Goal: Task Accomplishment & Management: Complete application form

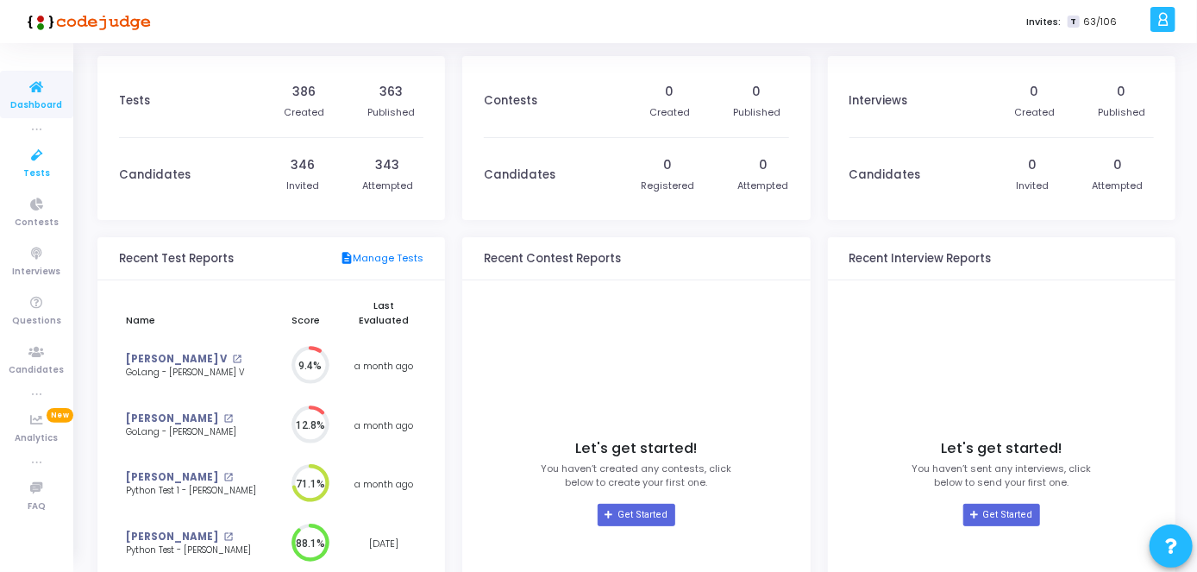
click at [54, 168] on link "Tests" at bounding box center [36, 162] width 73 height 47
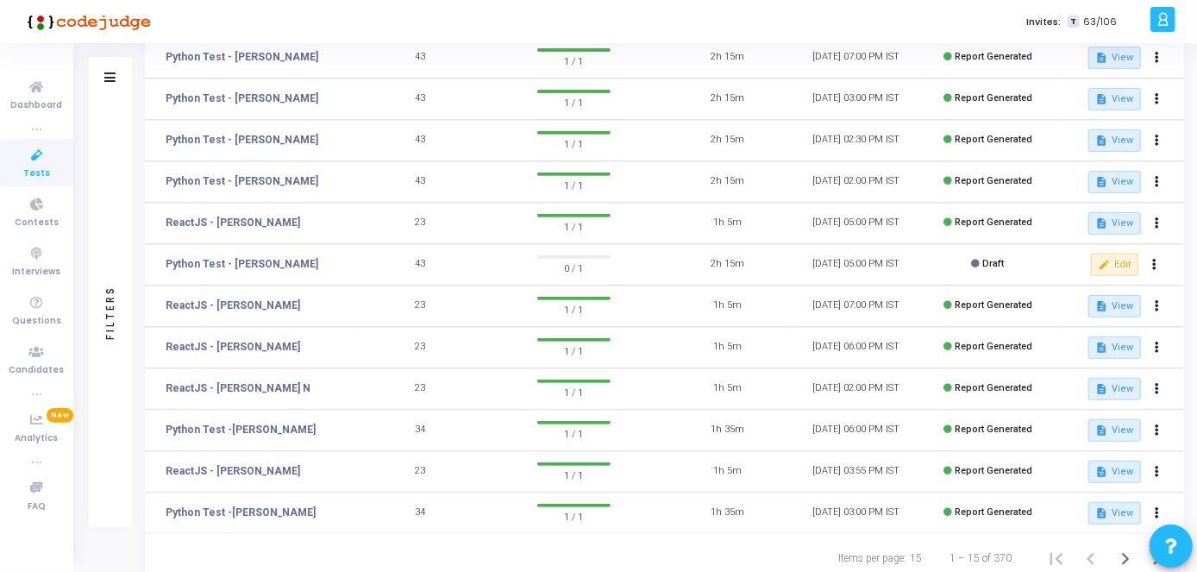
scroll to position [345, 0]
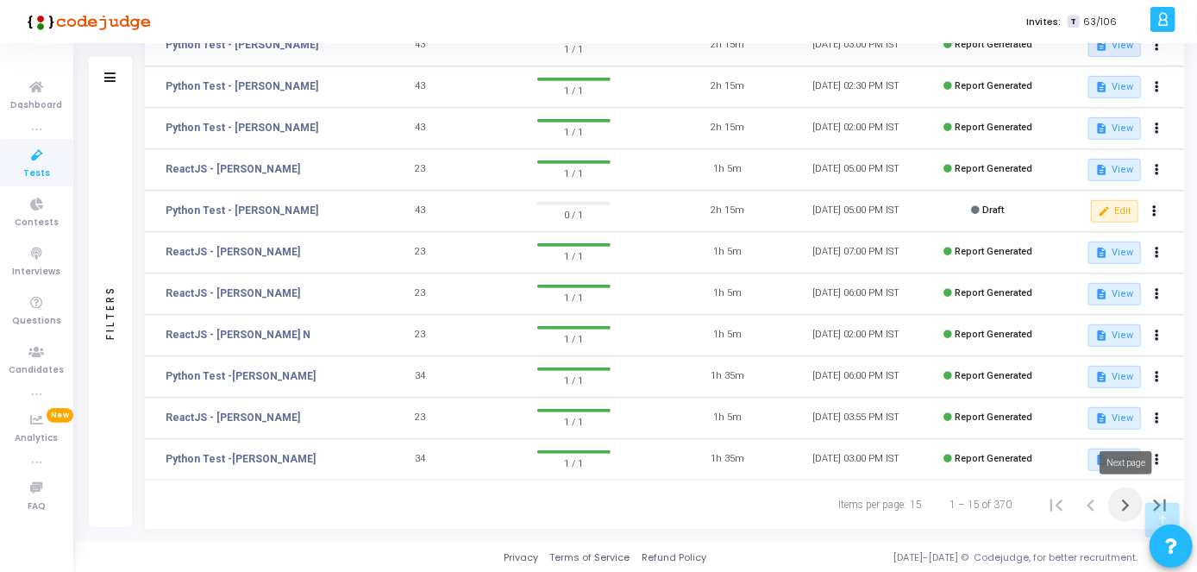
click at [1124, 505] on icon "Next page" at bounding box center [1125, 505] width 24 height 24
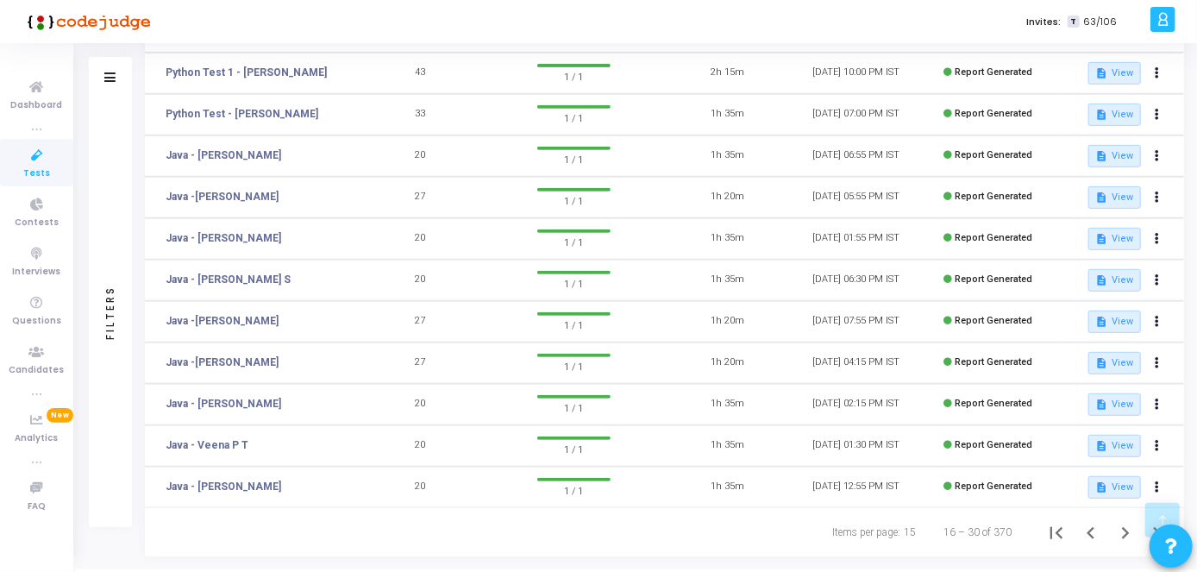
scroll to position [345, 0]
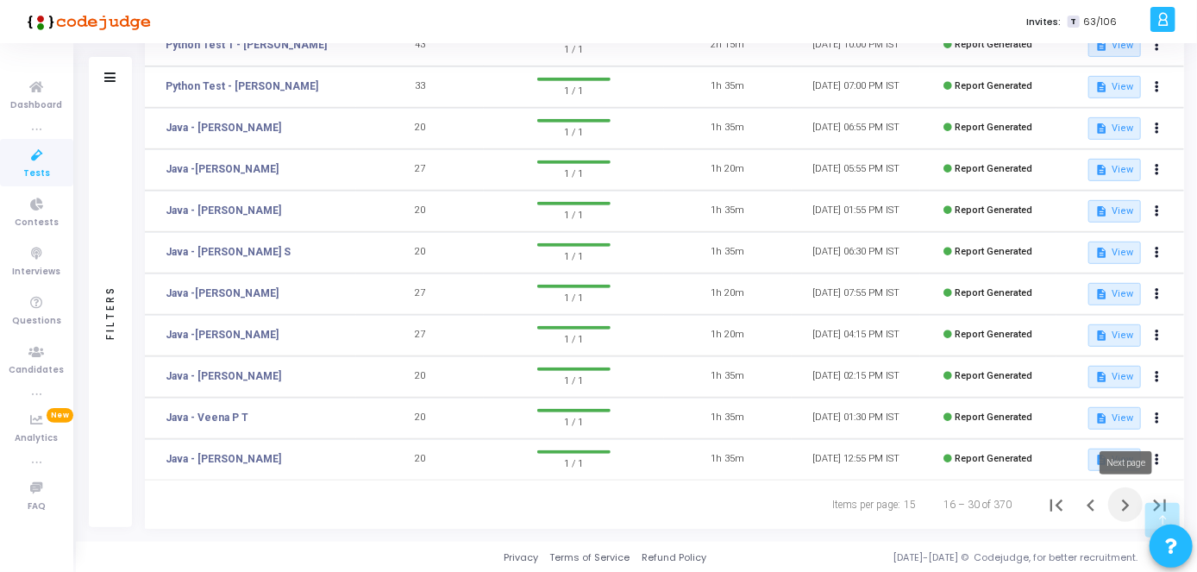
click at [1125, 506] on icon "Next page" at bounding box center [1126, 505] width 8 height 12
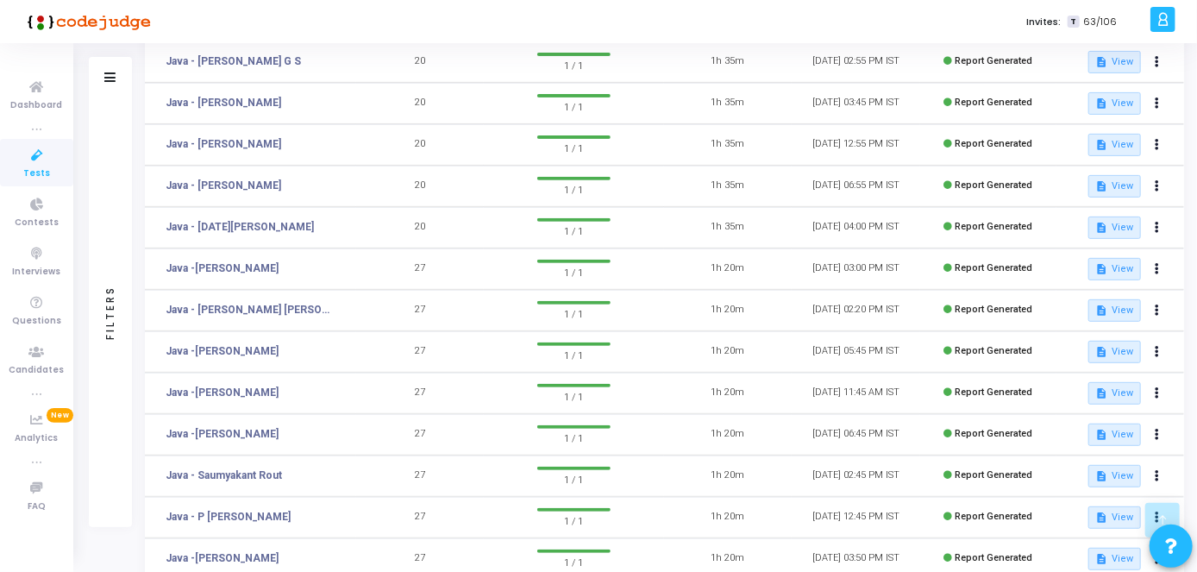
scroll to position [345, 0]
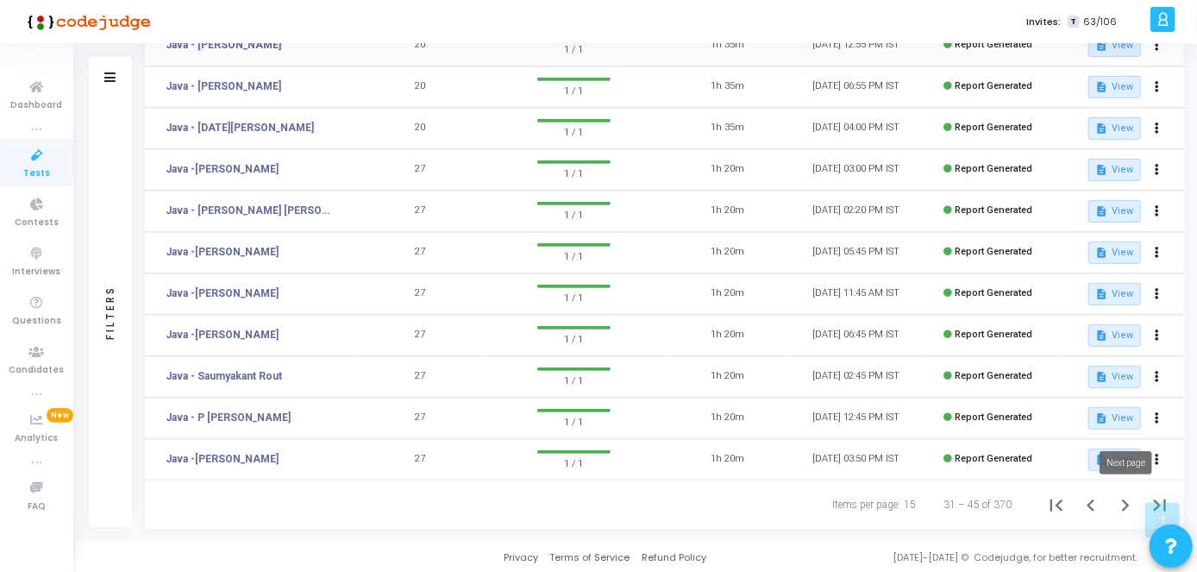
click at [1127, 495] on icon "Next page" at bounding box center [1125, 505] width 24 height 24
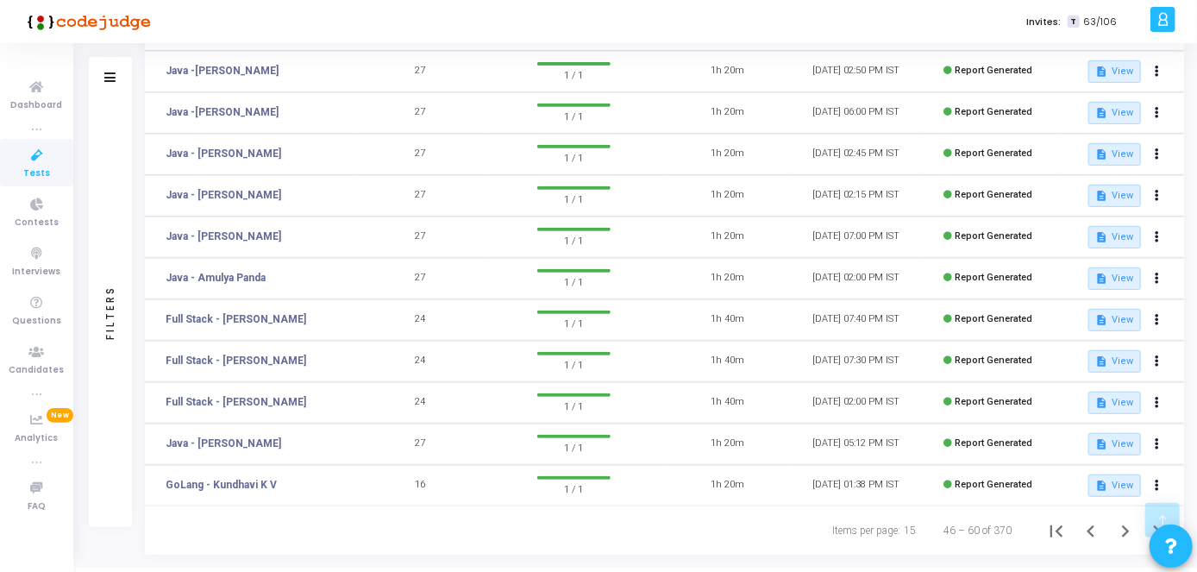
scroll to position [345, 0]
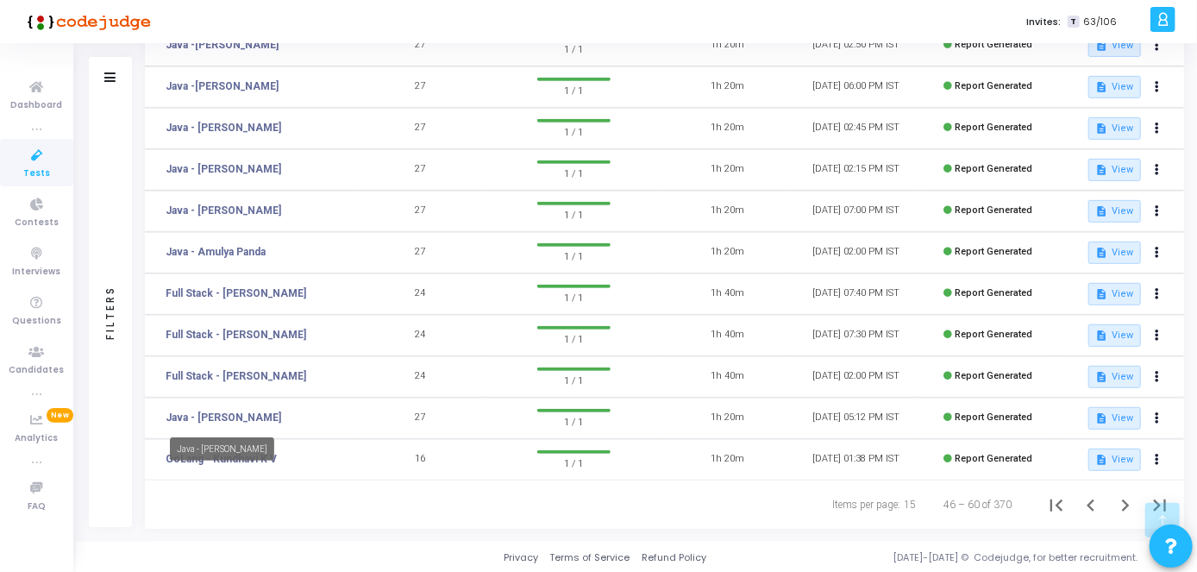
click at [239, 461] on mat-tooltip-component "Java - [PERSON_NAME]" at bounding box center [222, 448] width 129 height 47
click at [1166, 458] on button at bounding box center [1157, 460] width 24 height 24
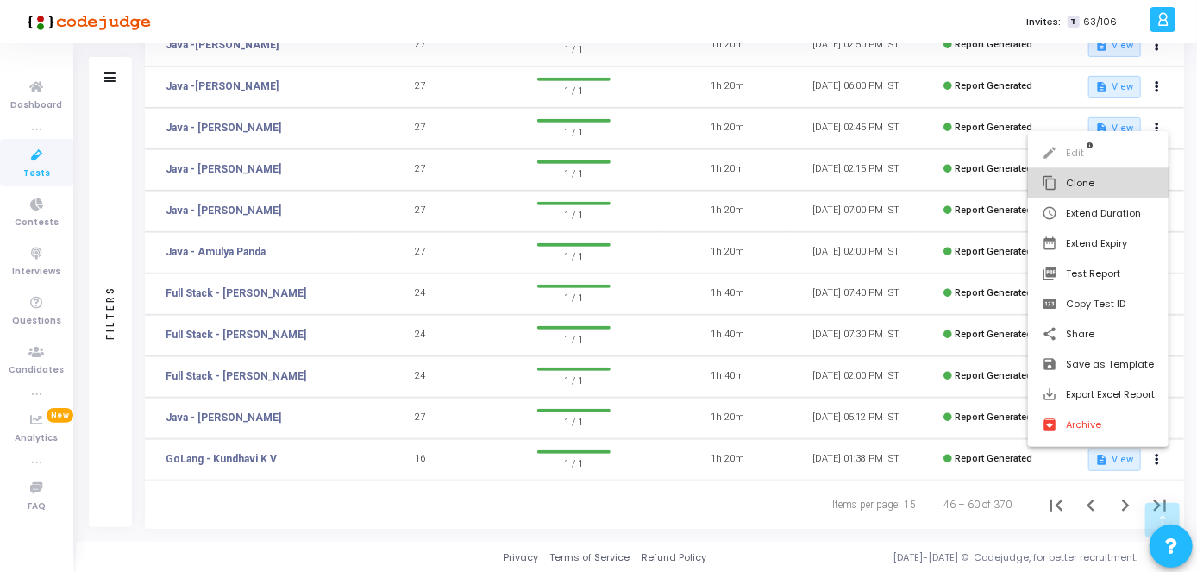
click at [1106, 191] on button "content_copy Clone" at bounding box center [1098, 183] width 141 height 30
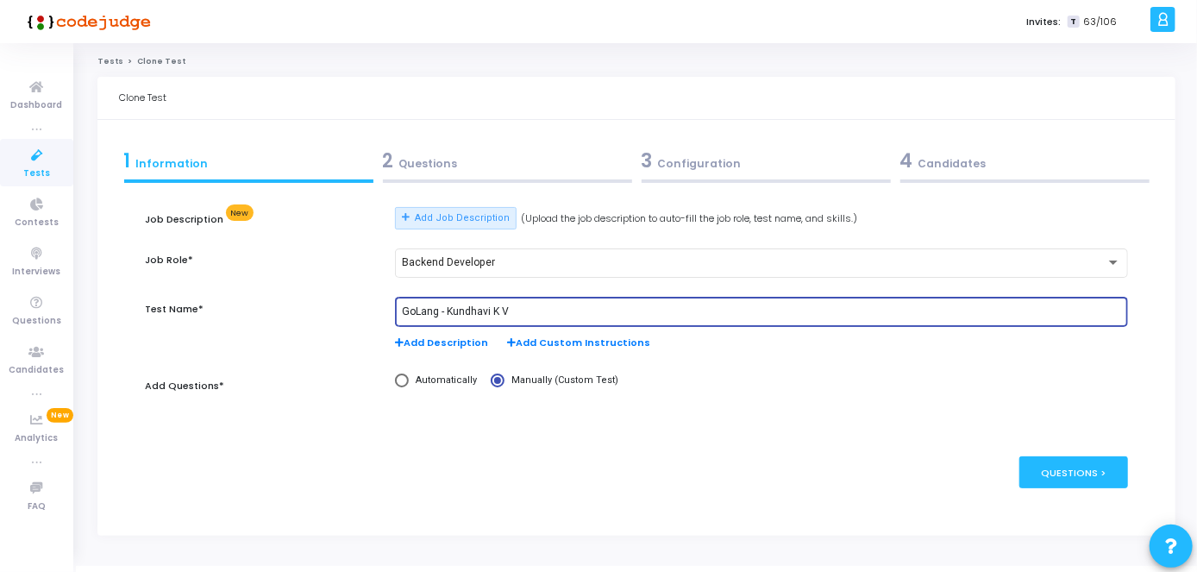
drag, startPoint x: 534, startPoint y: 312, endPoint x: 447, endPoint y: 304, distance: 87.4
click at [447, 304] on div "GoLang - Kundhavi K V" at bounding box center [761, 311] width 719 height 32
paste input "[PERSON_NAME]"
type input "GoLang - [PERSON_NAME]"
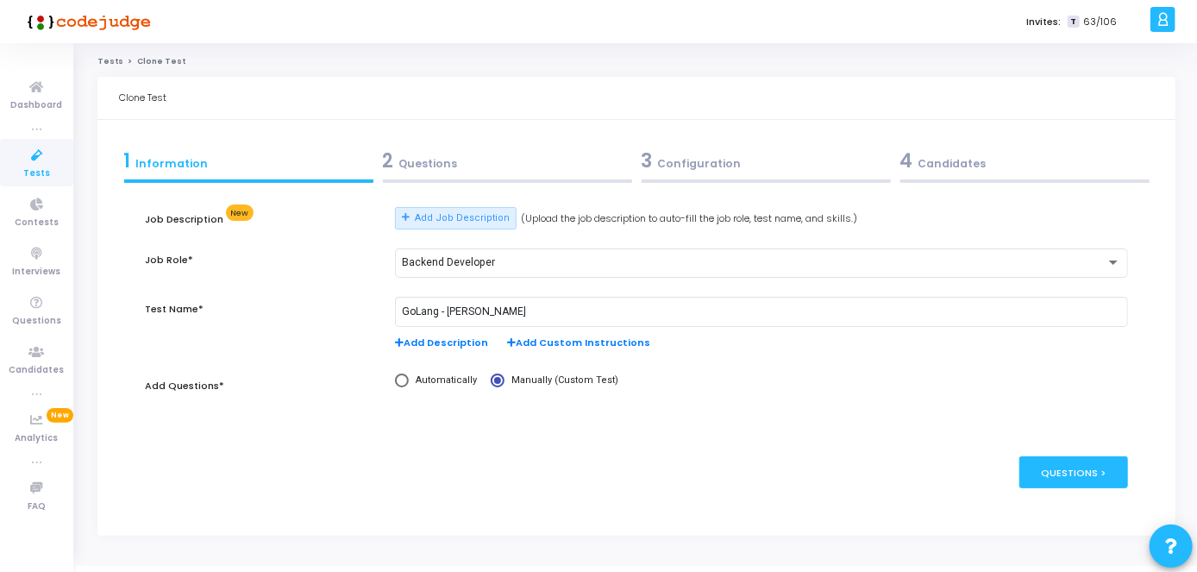
click at [500, 172] on div "2 Questions" at bounding box center [507, 161] width 249 height 28
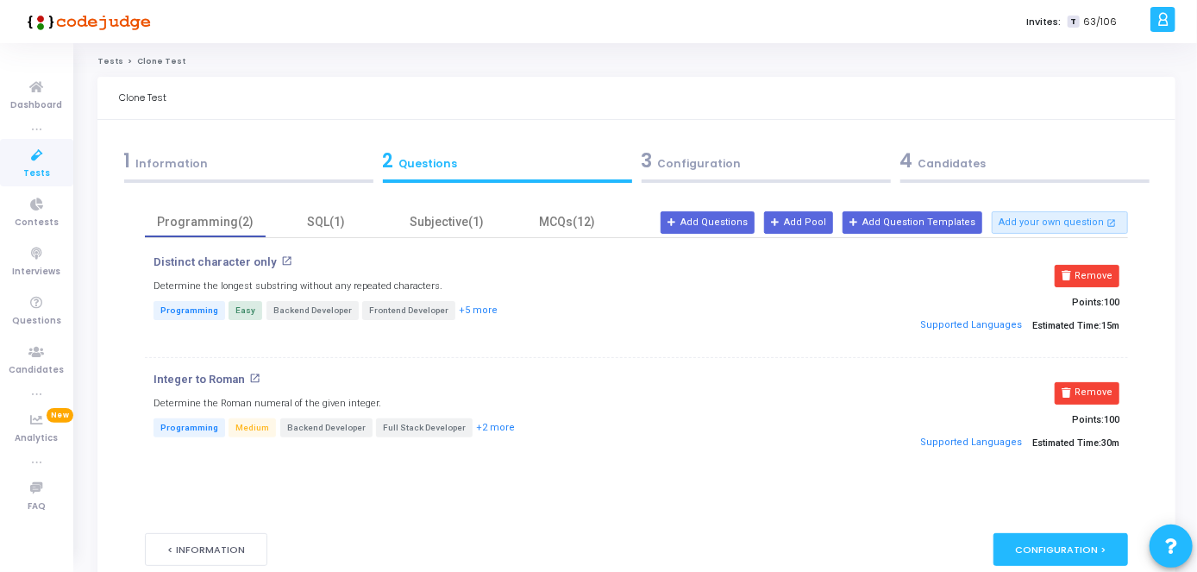
click at [698, 154] on div "3 Configuration" at bounding box center [766, 161] width 249 height 28
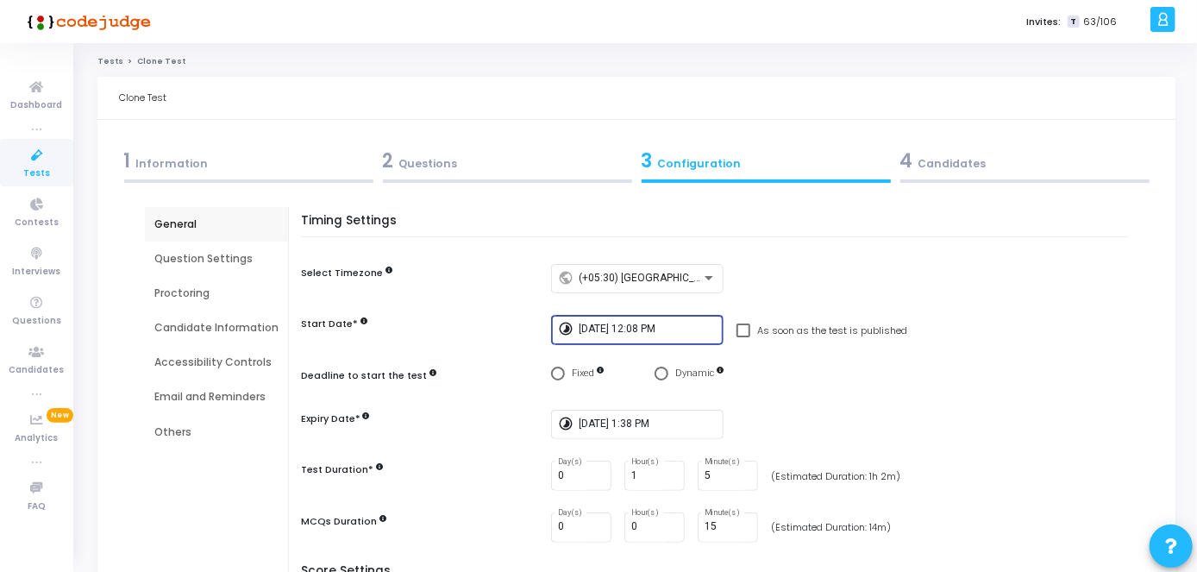
click at [669, 332] on input "[DATE] 12:08 PM" at bounding box center [648, 329] width 138 height 12
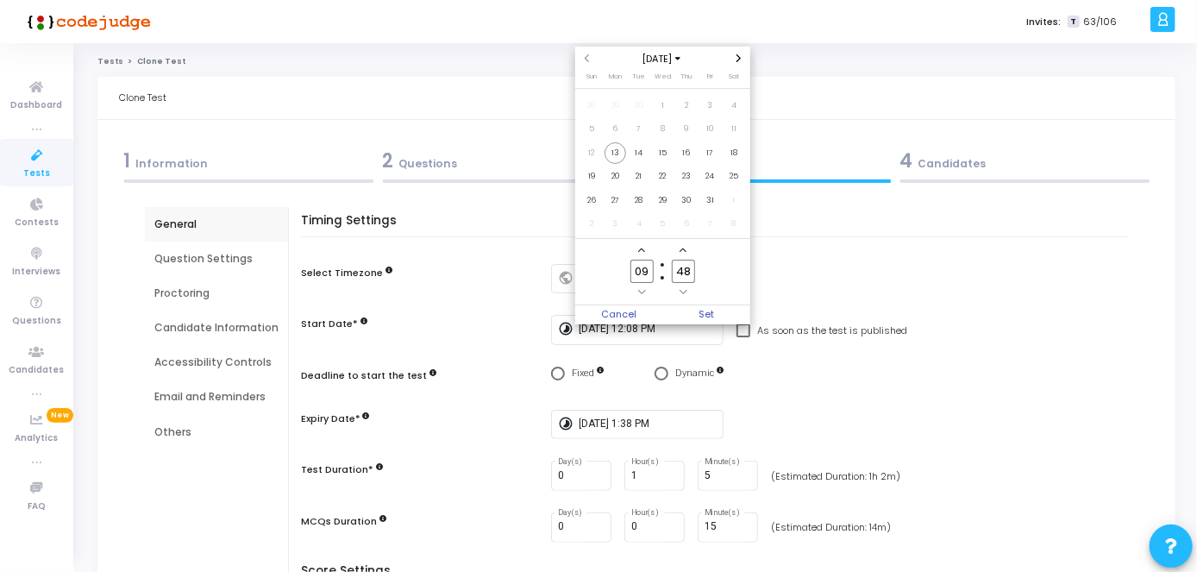
click at [650, 272] on input "09" at bounding box center [641, 271] width 22 height 23
type input "0"
type input "12"
click at [690, 269] on input "48" at bounding box center [683, 271] width 22 height 23
type input "4"
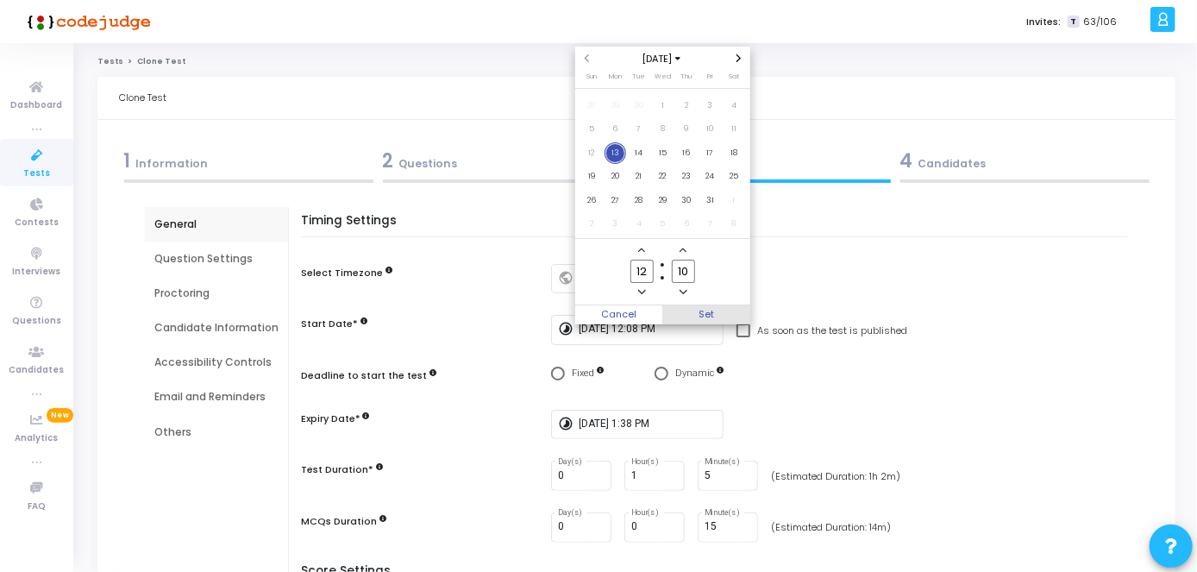
type input "10"
click at [706, 312] on span "Set" at bounding box center [706, 314] width 88 height 19
type input "[DATE] 12:10 PM"
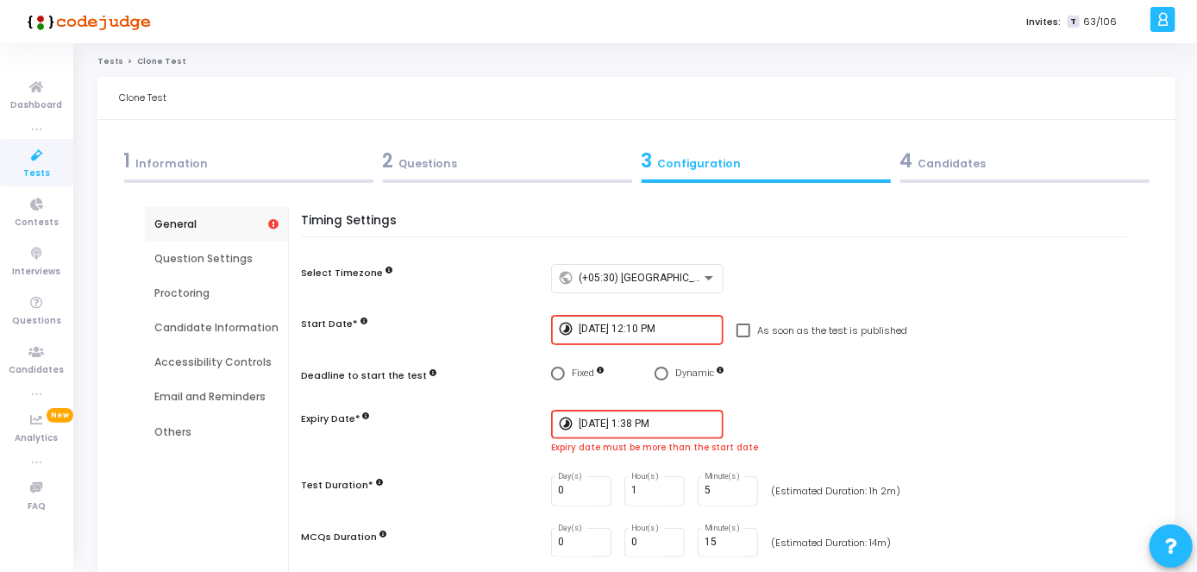
click at [498, 175] on div "2 Questions" at bounding box center [507, 164] width 259 height 47
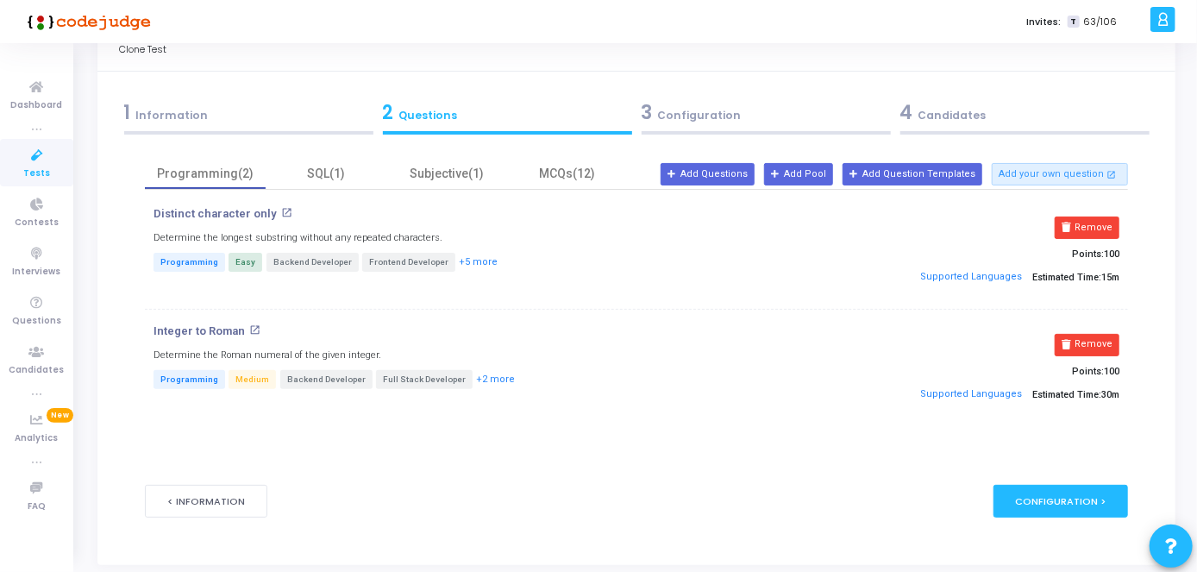
scroll to position [99, 0]
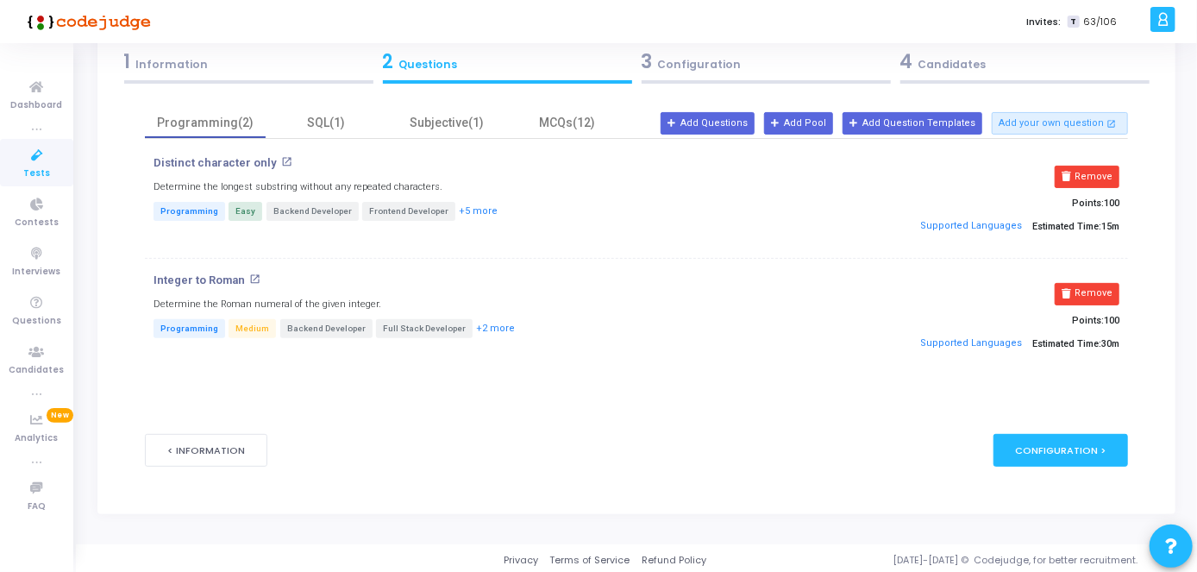
click at [335, 141] on div "Distinct character only open_in_new Determine the longest substring without any…" at bounding box center [636, 264] width 983 height 251
click at [334, 132] on div "SQL(1)" at bounding box center [326, 123] width 121 height 30
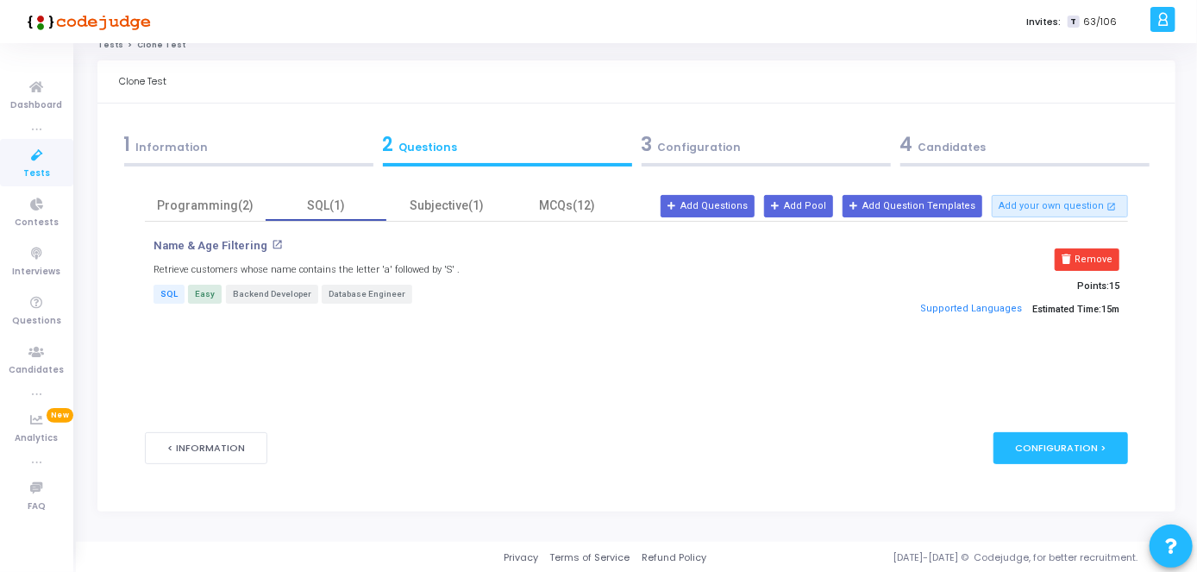
click at [780, 166] on div "3 Configuration" at bounding box center [765, 148] width 259 height 47
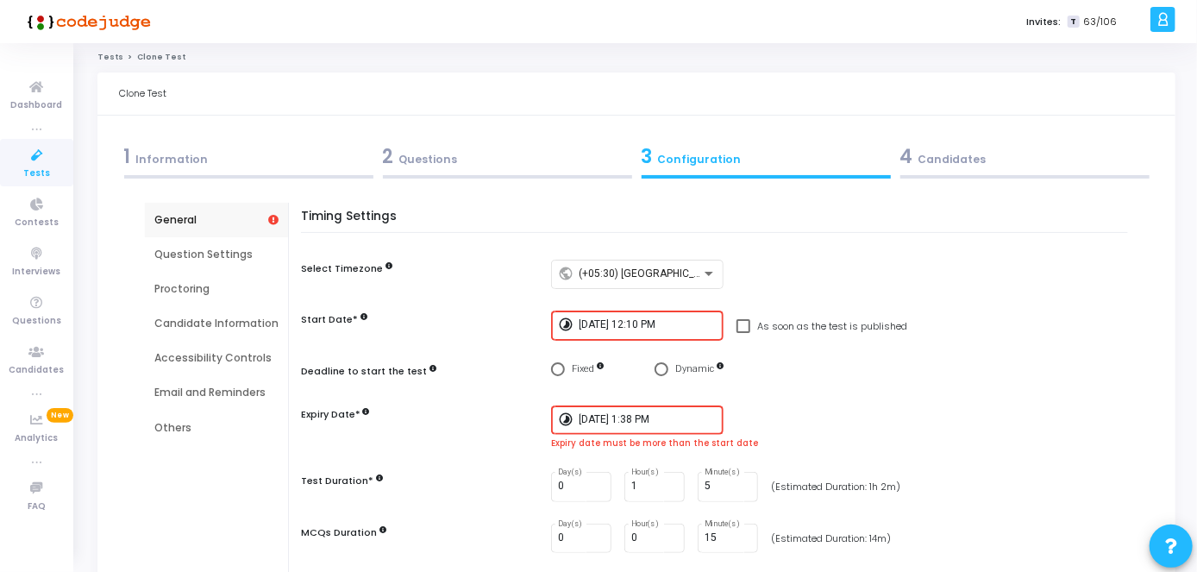
scroll to position [0, 0]
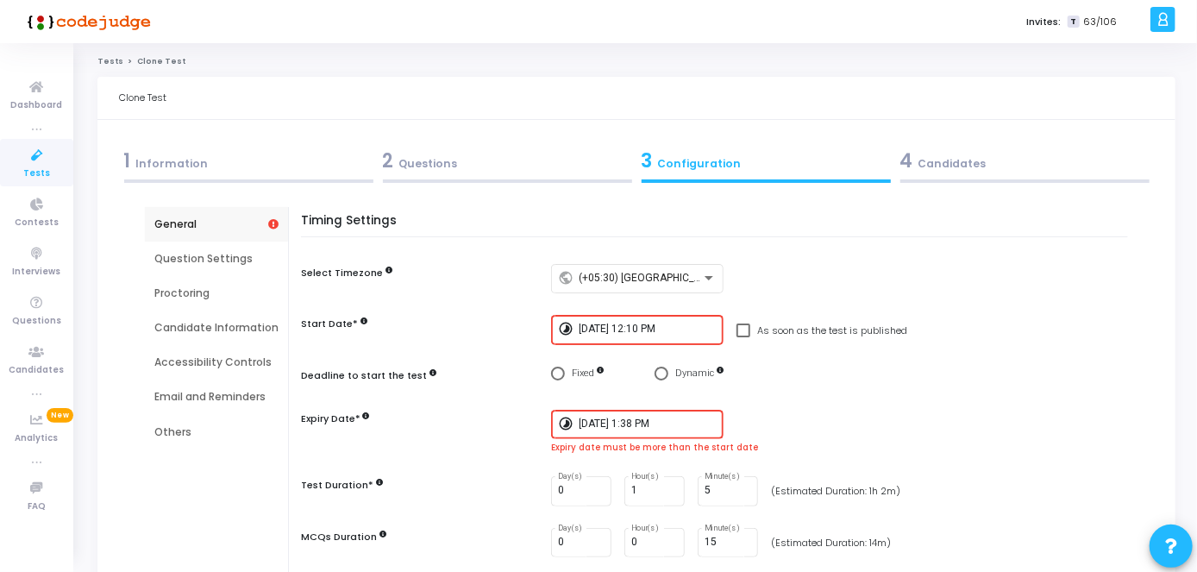
click at [682, 422] on input "[DATE] 1:38 PM" at bounding box center [648, 424] width 138 height 12
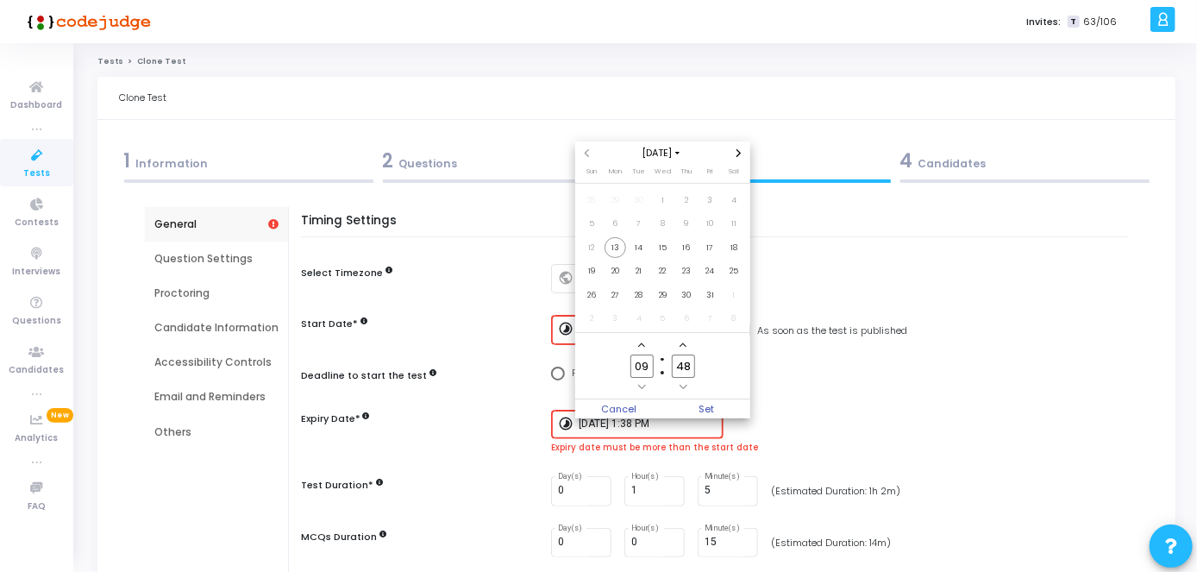
click at [651, 366] on input "09" at bounding box center [641, 365] width 22 height 23
type input "0"
type input "2"
type input "14"
click at [691, 364] on input "48" at bounding box center [683, 365] width 22 height 23
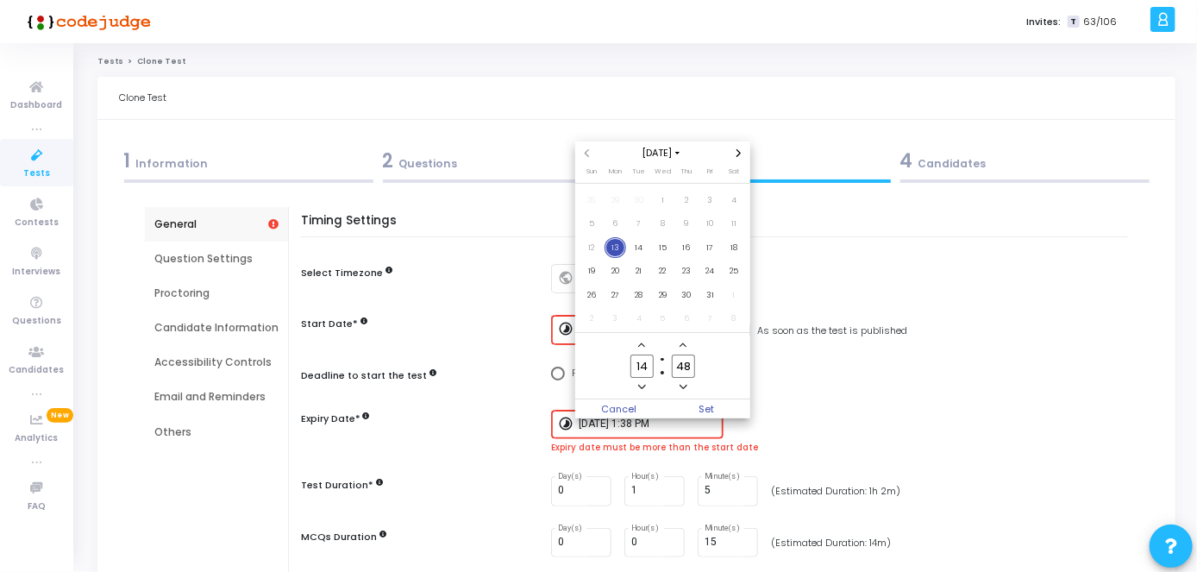
type input "4"
type input "00"
click at [706, 414] on span "Set" at bounding box center [706, 408] width 88 height 19
type input "[DATE] 2:00 PM"
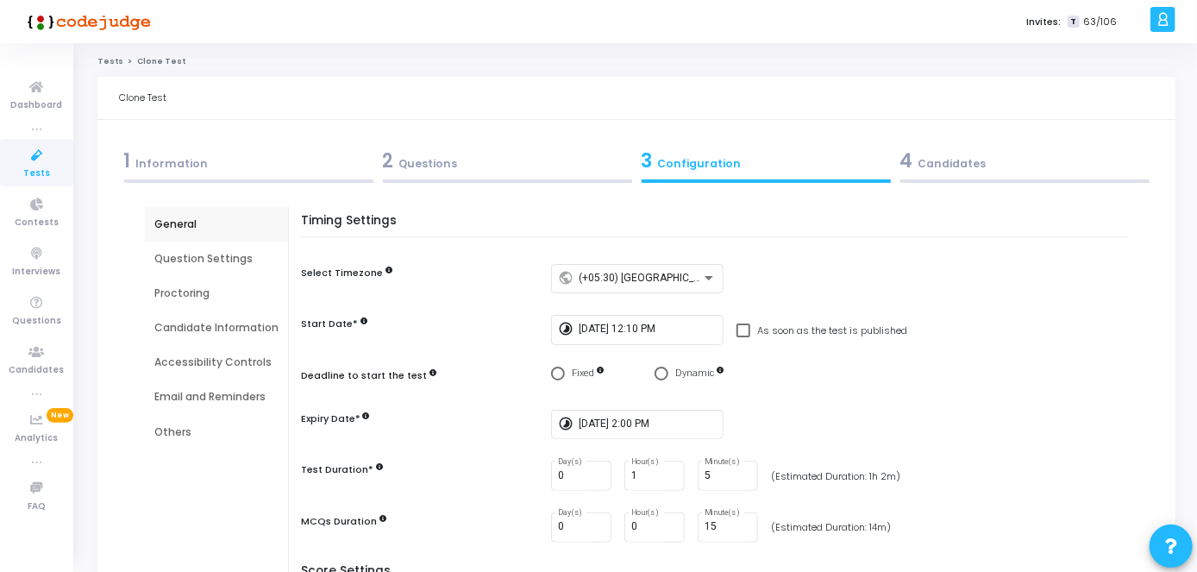
click at [926, 159] on div "4 Candidates" at bounding box center [1024, 161] width 249 height 28
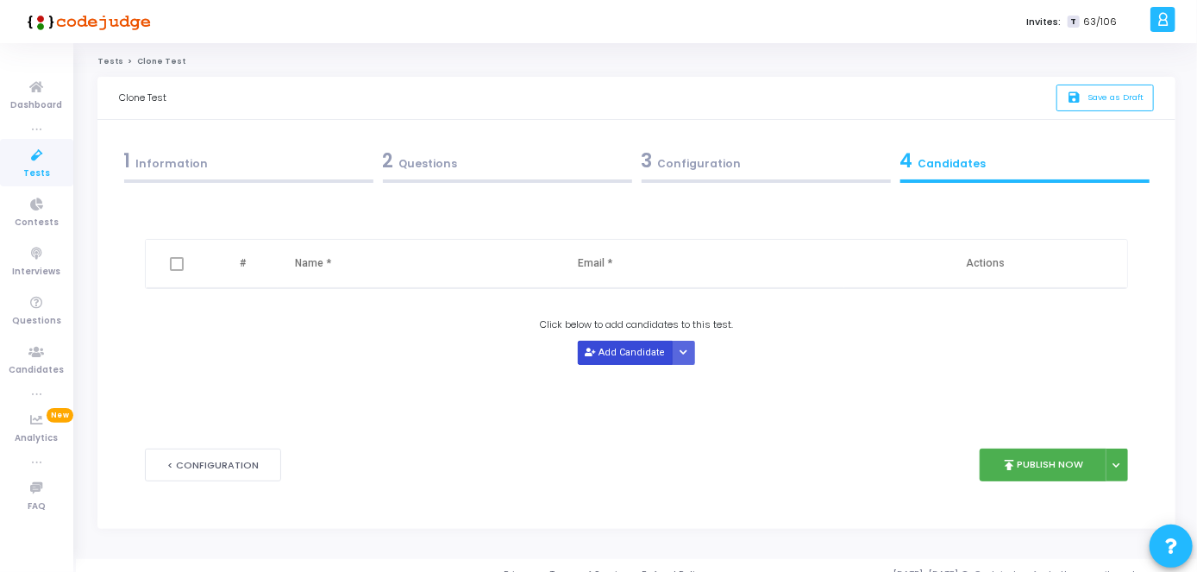
click at [630, 359] on button "Add Candidate" at bounding box center [625, 352] width 95 height 23
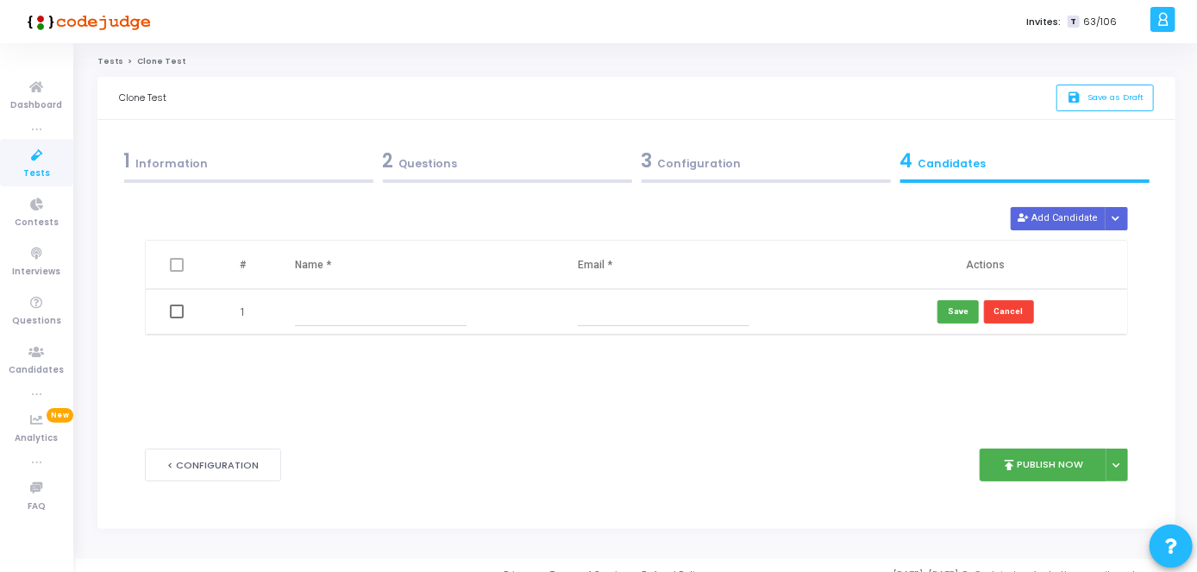
click at [367, 306] on input "text" at bounding box center [381, 312] width 172 height 28
paste input "[PERSON_NAME]"
type input "[PERSON_NAME]"
click at [582, 311] on input "text" at bounding box center [664, 312] width 172 height 28
paste input "[EMAIL_ADDRESS][DOMAIN_NAME]"
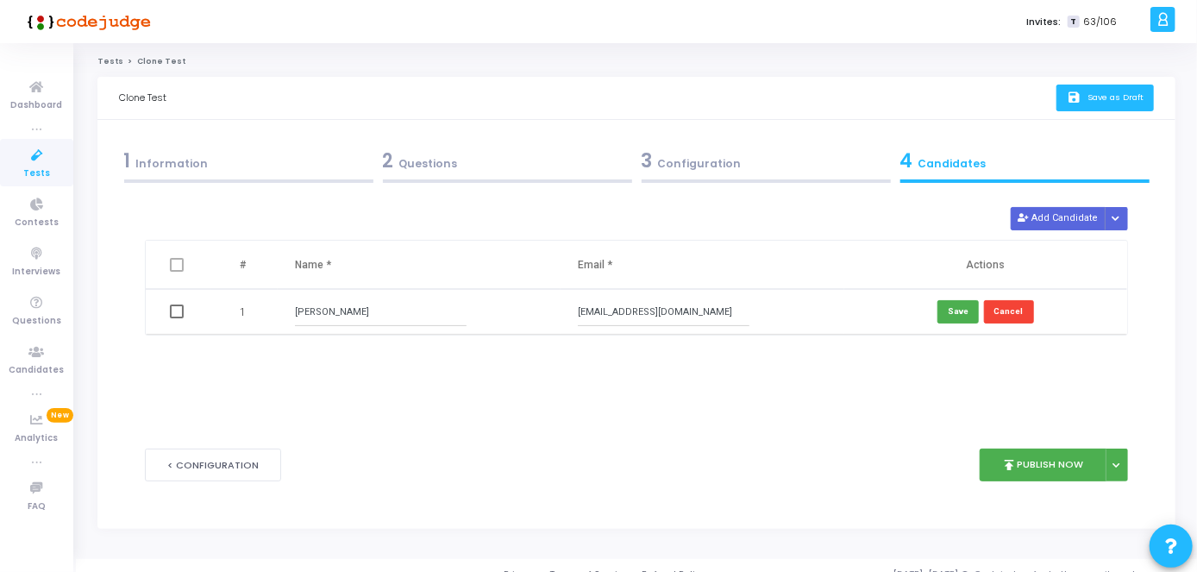
type input "[EMAIL_ADDRESS][DOMAIN_NAME]"
click at [1125, 92] on span "Save as Draft" at bounding box center [1116, 96] width 56 height 11
